Goal: Task Accomplishment & Management: Manage account settings

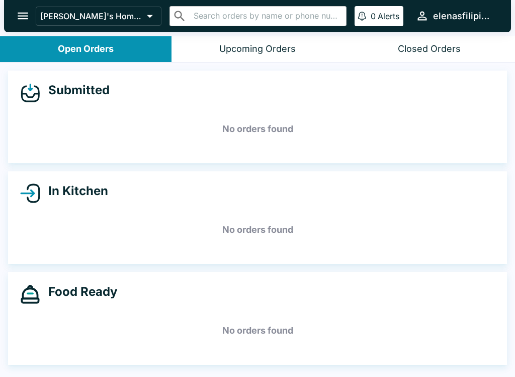
scroll to position [2, 0]
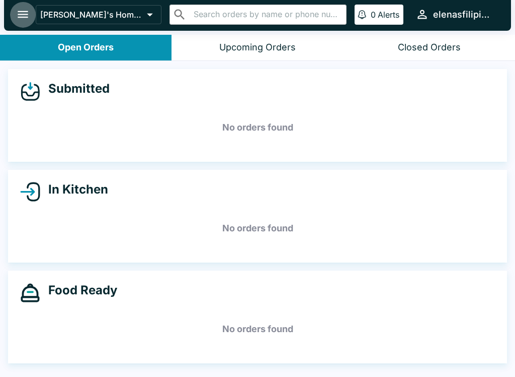
click at [15, 12] on button "open drawer" at bounding box center [23, 15] width 26 height 26
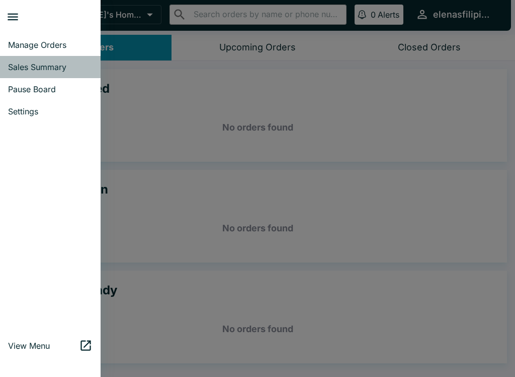
click at [56, 62] on span "Sales Summary" at bounding box center [50, 67] width 85 height 10
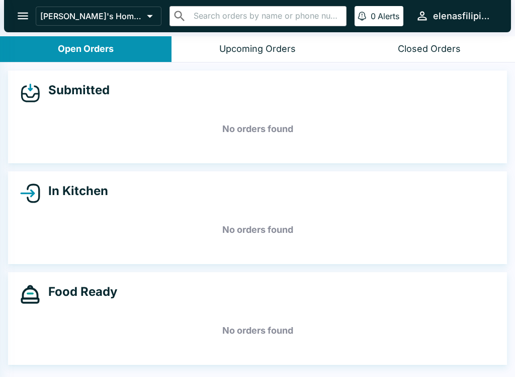
select select "03:00"
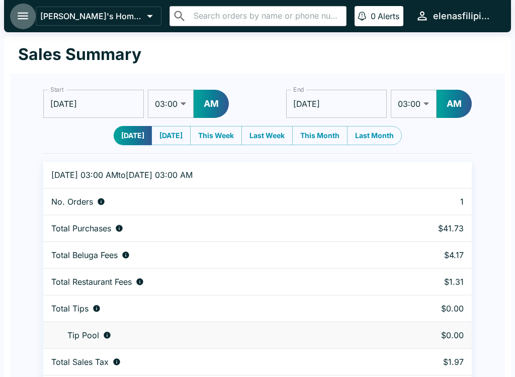
click at [21, 11] on icon "open drawer" at bounding box center [23, 16] width 14 height 14
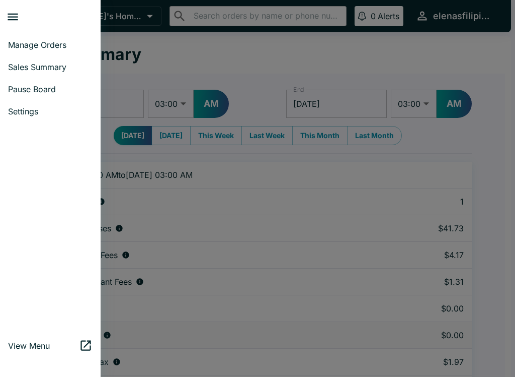
click at [55, 89] on span "Pause Board" at bounding box center [50, 89] width 85 height 10
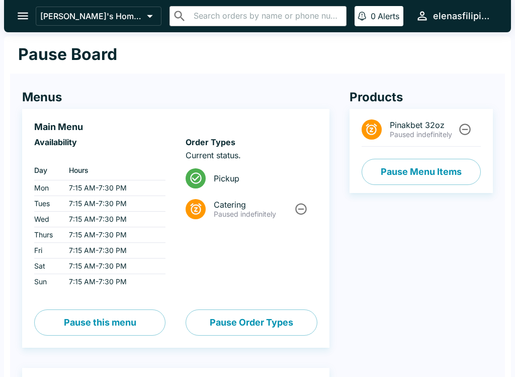
click at [463, 129] on icon "Unpause" at bounding box center [466, 130] width 12 height 12
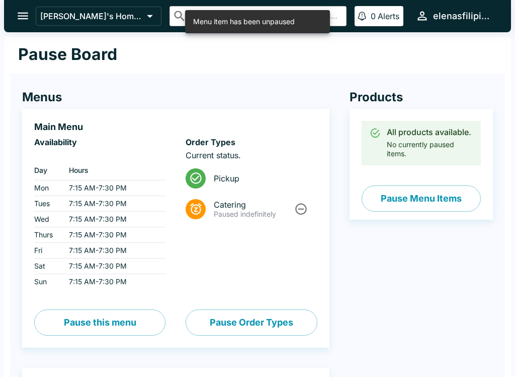
click at [27, 17] on icon "open drawer" at bounding box center [23, 16] width 14 height 14
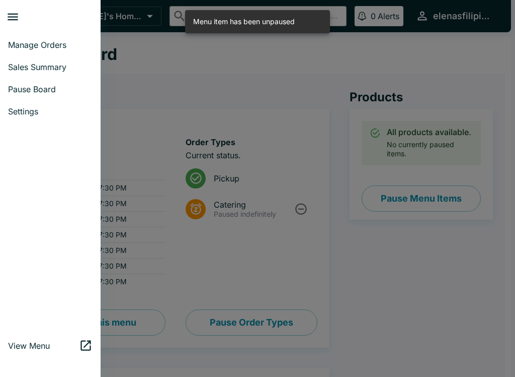
click at [36, 42] on span "Manage Orders" at bounding box center [50, 45] width 85 height 10
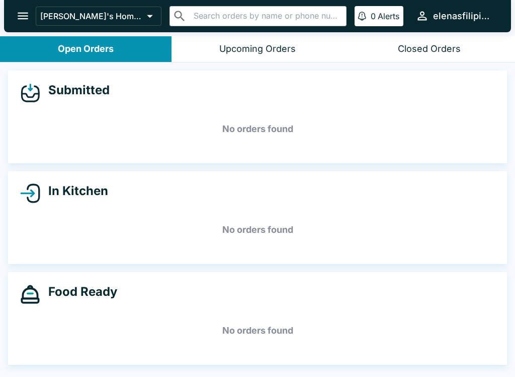
click at [33, 13] on button "open drawer" at bounding box center [23, 16] width 26 height 26
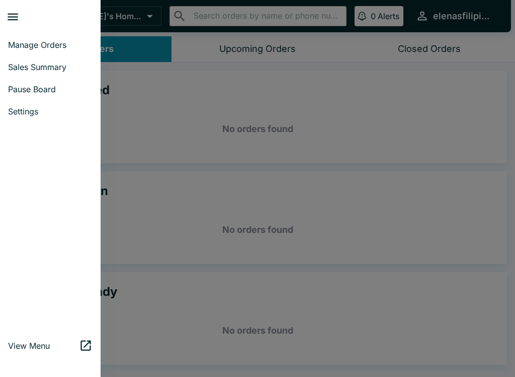
click at [40, 86] on span "Pause Board" at bounding box center [50, 89] width 85 height 10
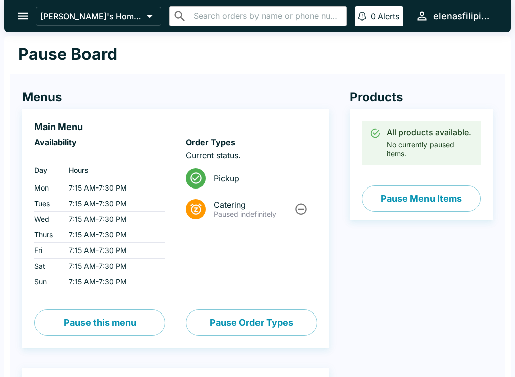
click at [403, 206] on button "Pause Menu Items" at bounding box center [421, 198] width 119 height 26
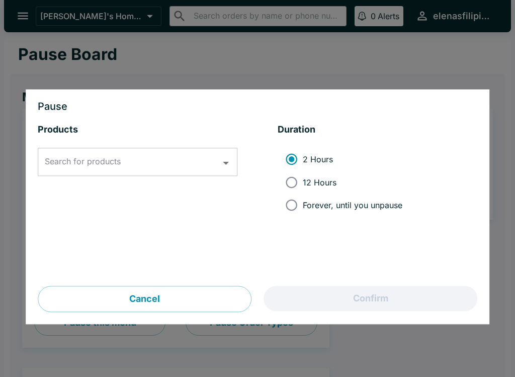
click at [155, 166] on input "Search for products" at bounding box center [130, 162] width 176 height 19
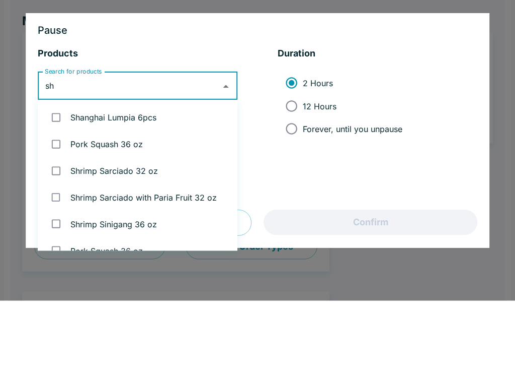
type input "sha"
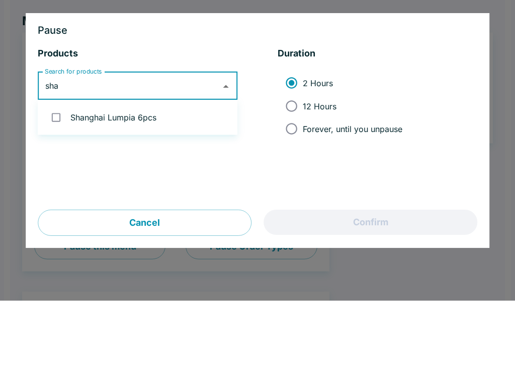
click at [54, 183] on input "checkbox" at bounding box center [56, 193] width 21 height 21
checkbox input "true"
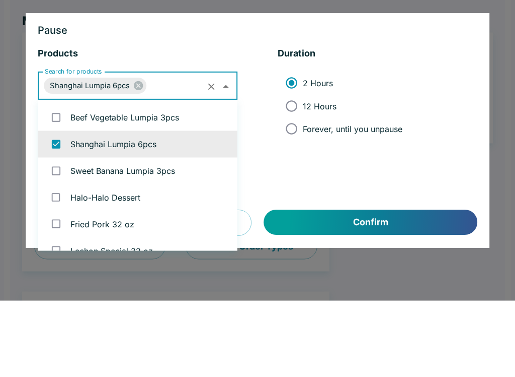
click at [292, 194] on input "Forever, until you unpause" at bounding box center [291, 205] width 23 height 23
radio input "true"
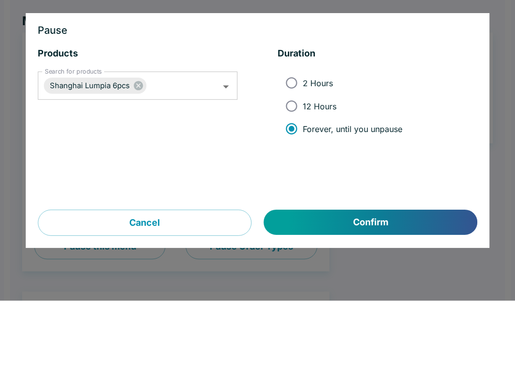
scroll to position [77, 0]
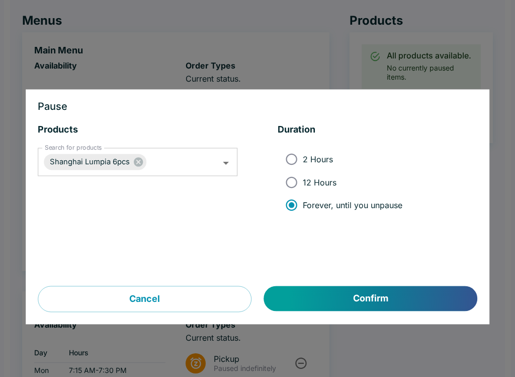
click at [372, 288] on button "Confirm" at bounding box center [370, 298] width 213 height 25
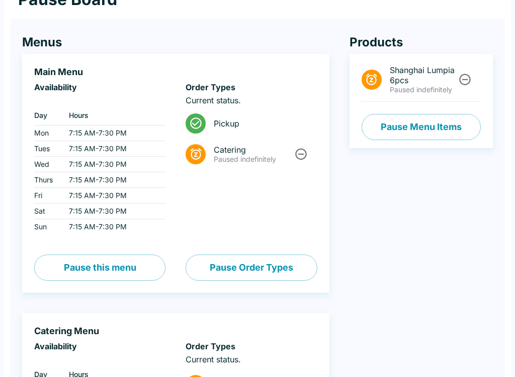
scroll to position [0, 0]
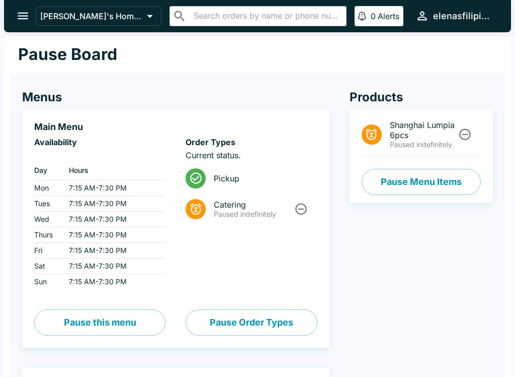
click at [18, 4] on button "open drawer" at bounding box center [23, 16] width 26 height 26
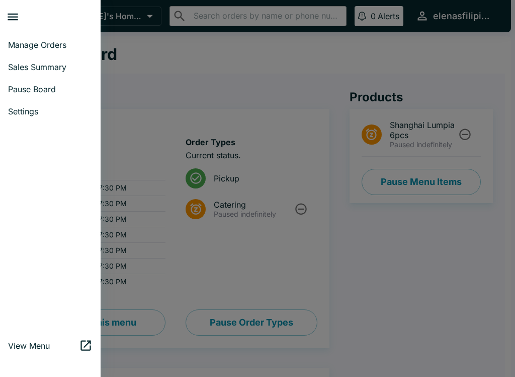
click at [31, 42] on span "Manage Orders" at bounding box center [50, 45] width 85 height 10
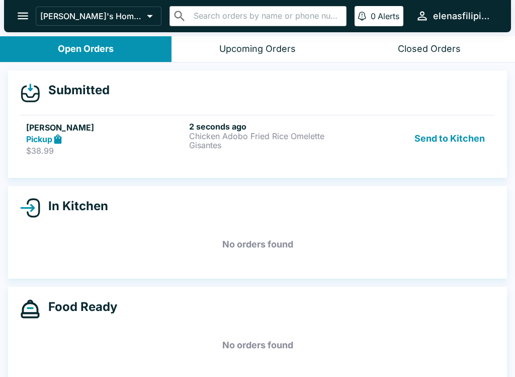
click at [294, 147] on p "Gisantes" at bounding box center [268, 144] width 159 height 9
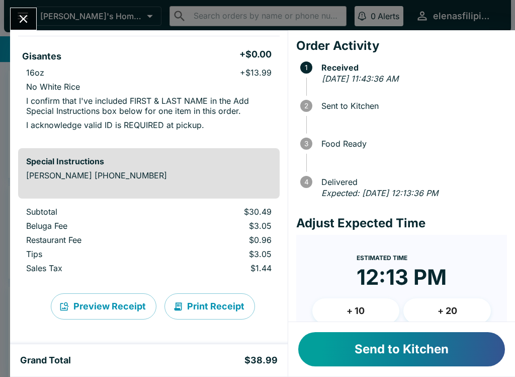
click at [401, 349] on button "Send to Kitchen" at bounding box center [401, 349] width 207 height 34
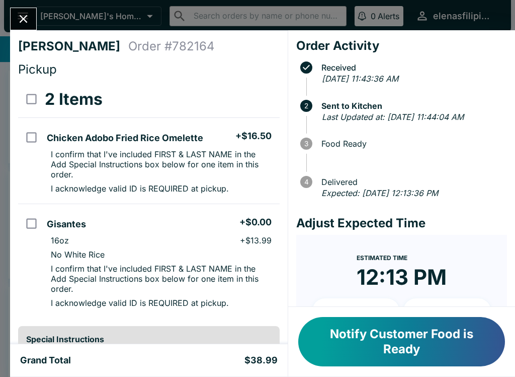
click at [384, 350] on button "Notify Customer Food is Ready" at bounding box center [401, 341] width 207 height 49
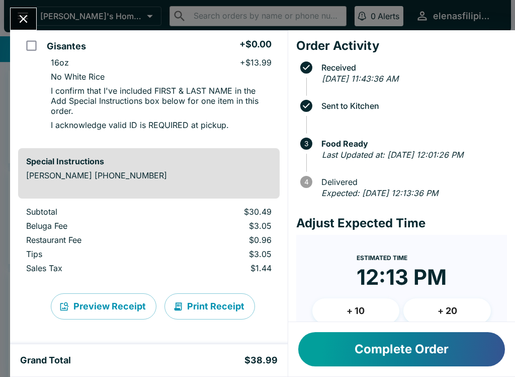
scroll to position [178, 0]
click at [399, 357] on button "Complete Order" at bounding box center [401, 349] width 207 height 34
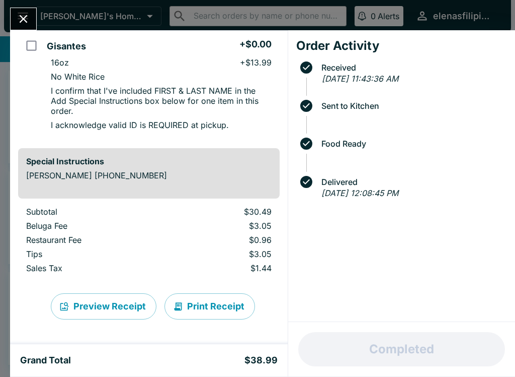
click at [17, 20] on icon "Close" at bounding box center [24, 19] width 14 height 14
